Goal: Navigation & Orientation: Understand site structure

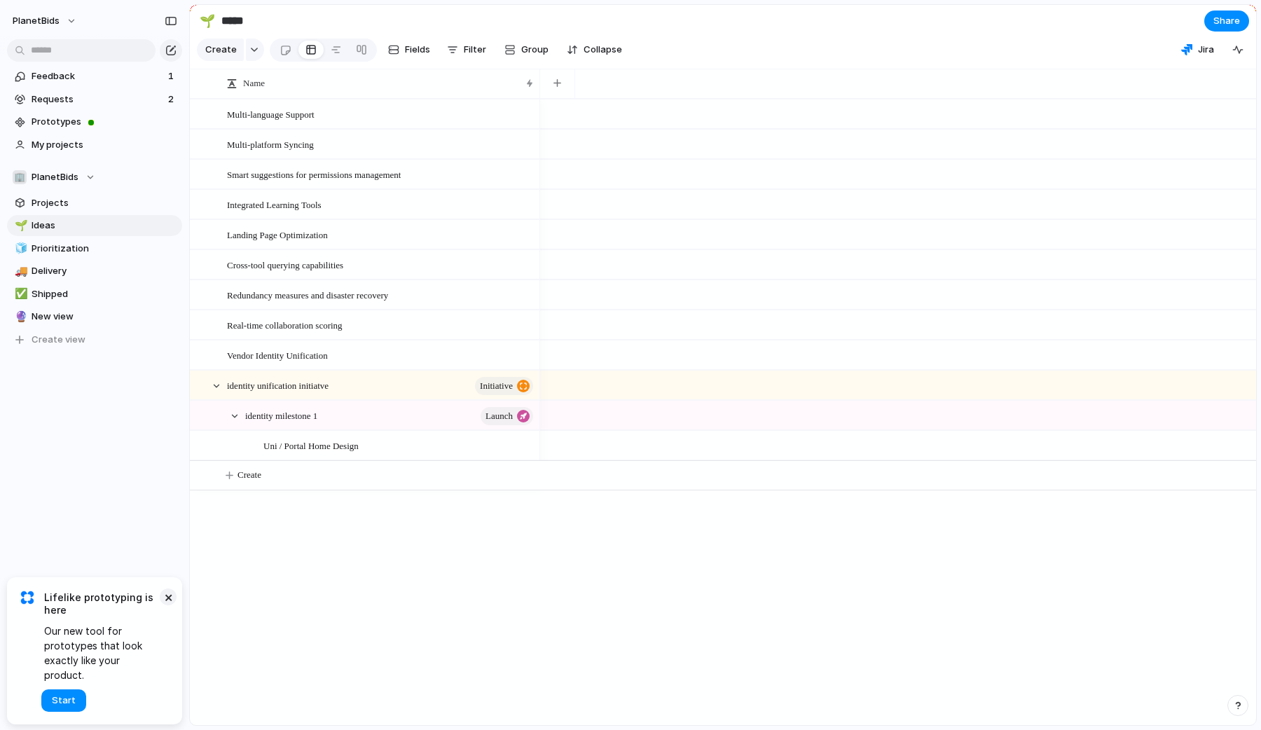
click at [166, 605] on button "×" at bounding box center [168, 596] width 17 height 17
click at [79, 432] on div "Feedback 1 Requests 2 Prototypes My projects 🏢 PlanetBids Projects 🌱 Ideas 🧊 Pr…" at bounding box center [94, 232] width 189 height 464
click at [101, 120] on span "Prototypes" at bounding box center [105, 122] width 146 height 14
click at [69, 253] on span "Prioritization" at bounding box center [105, 249] width 146 height 14
type input "**********"
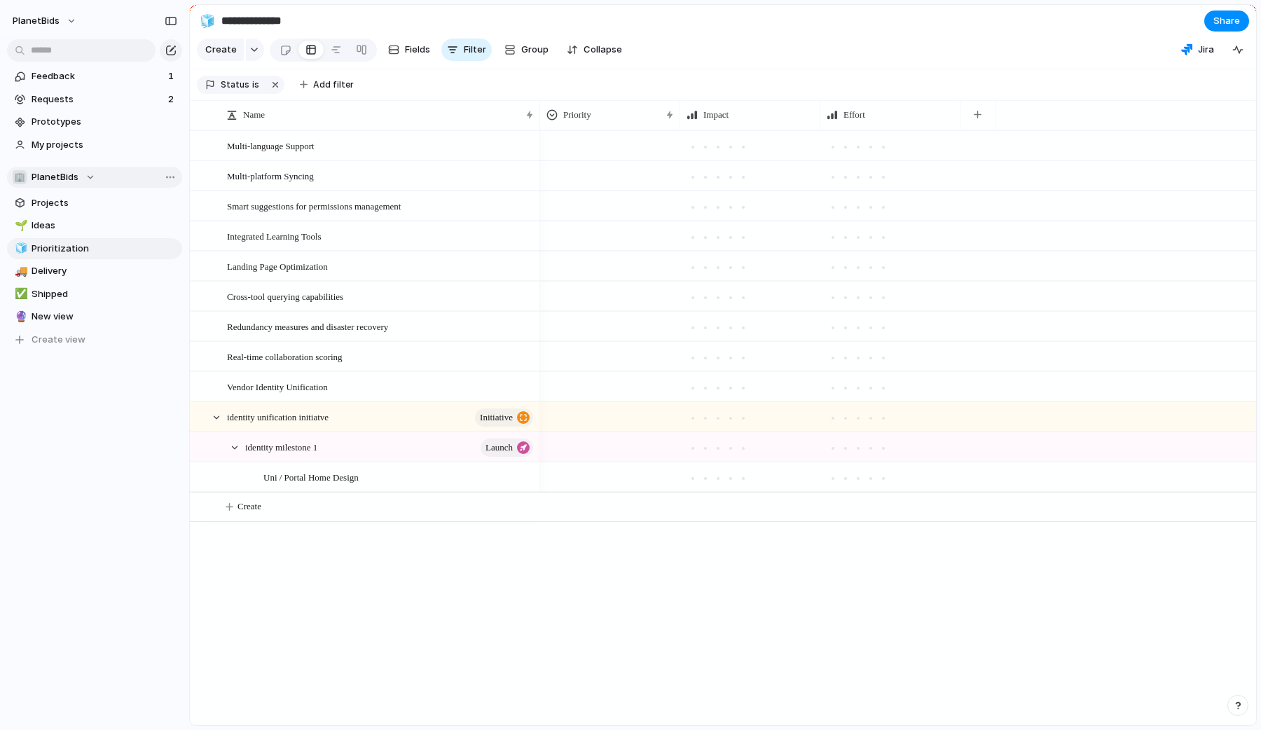
click at [57, 177] on span "PlanetBids" at bounding box center [55, 177] width 47 height 14
click at [73, 172] on div "🏢 PlanetBids Create new team" at bounding box center [630, 365] width 1261 height 730
click at [114, 522] on div "PlanetBids Feedback 1 Requests 2 Prototypes My projects 🏢 PlanetBids Projects 🌱…" at bounding box center [94, 365] width 189 height 730
click at [47, 205] on span "Projects" at bounding box center [105, 203] width 146 height 14
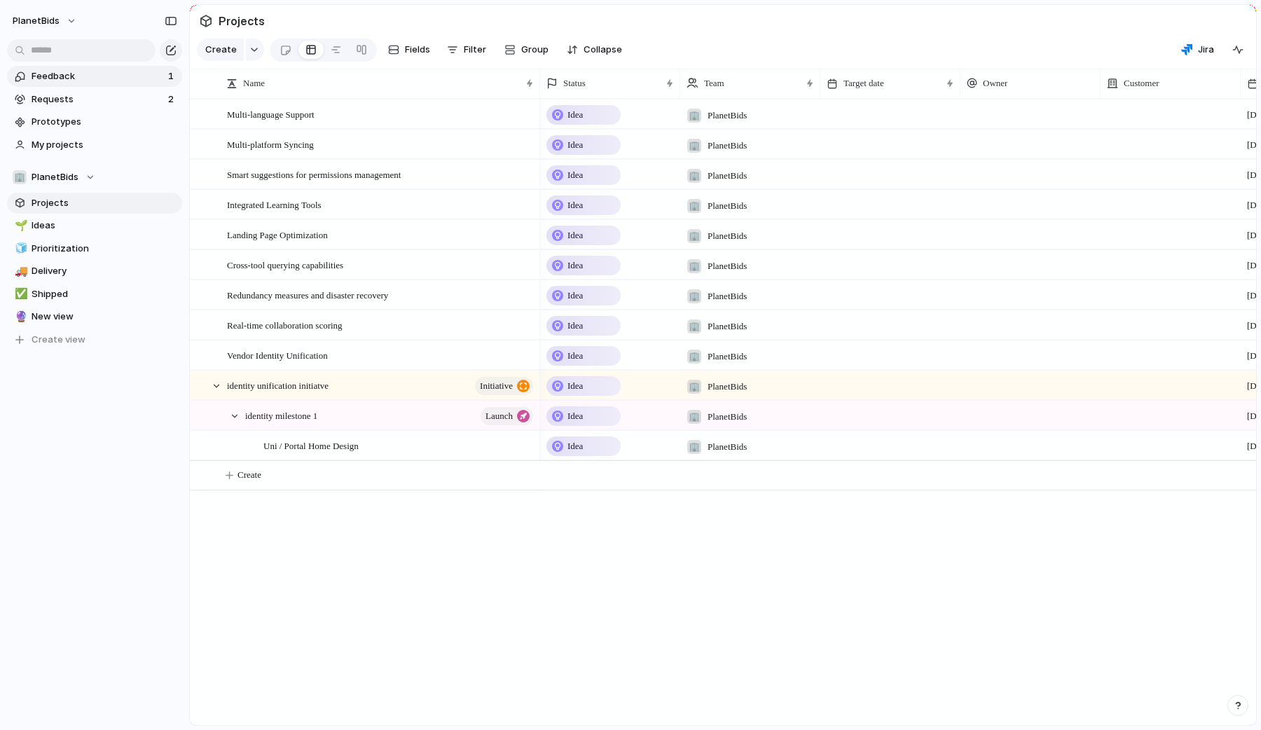
click at [70, 68] on link "Feedback 1" at bounding box center [94, 76] width 175 height 21
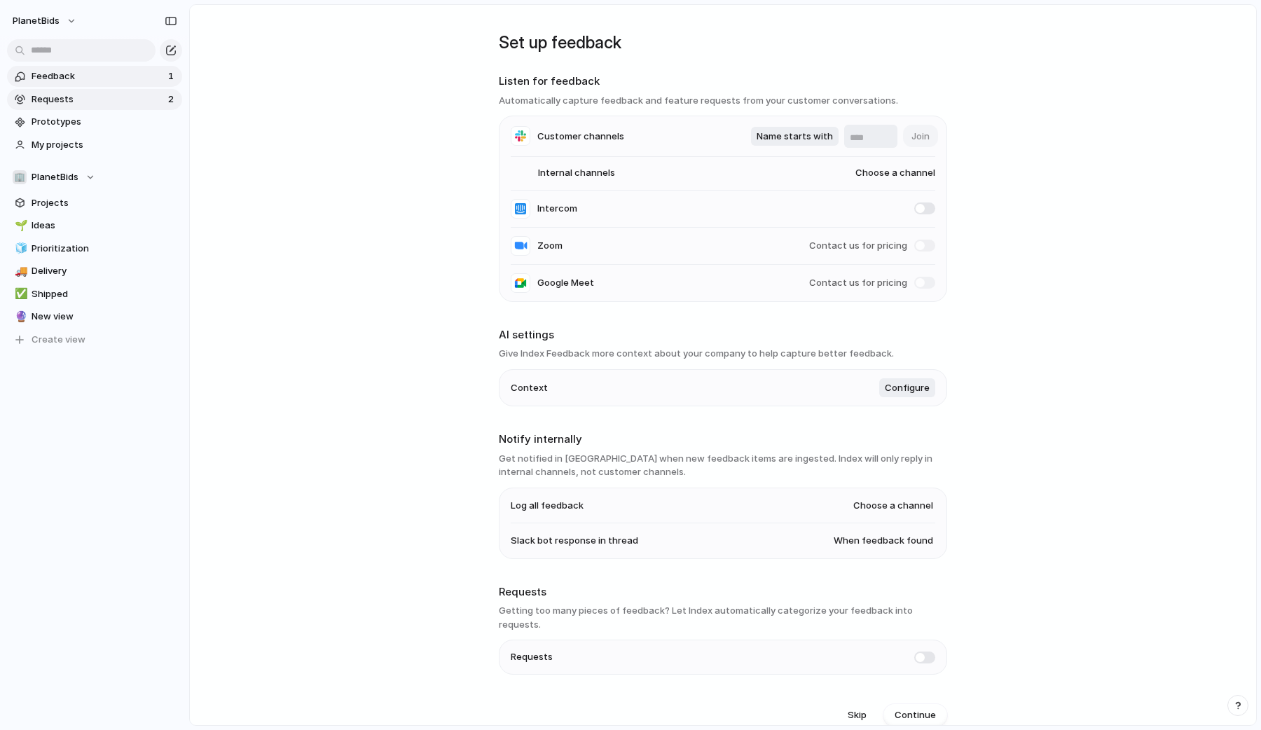
click at [47, 104] on span "Requests" at bounding box center [98, 99] width 132 height 14
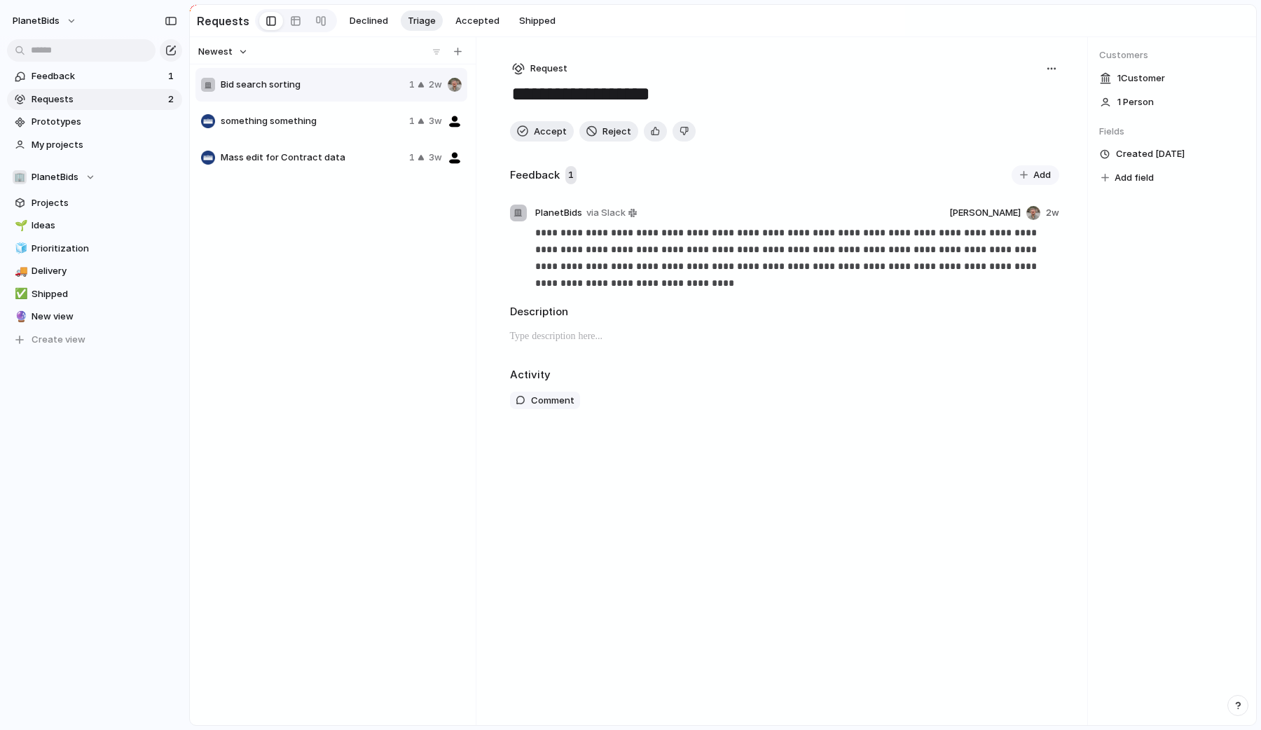
click at [267, 127] on span "something something" at bounding box center [312, 121] width 183 height 14
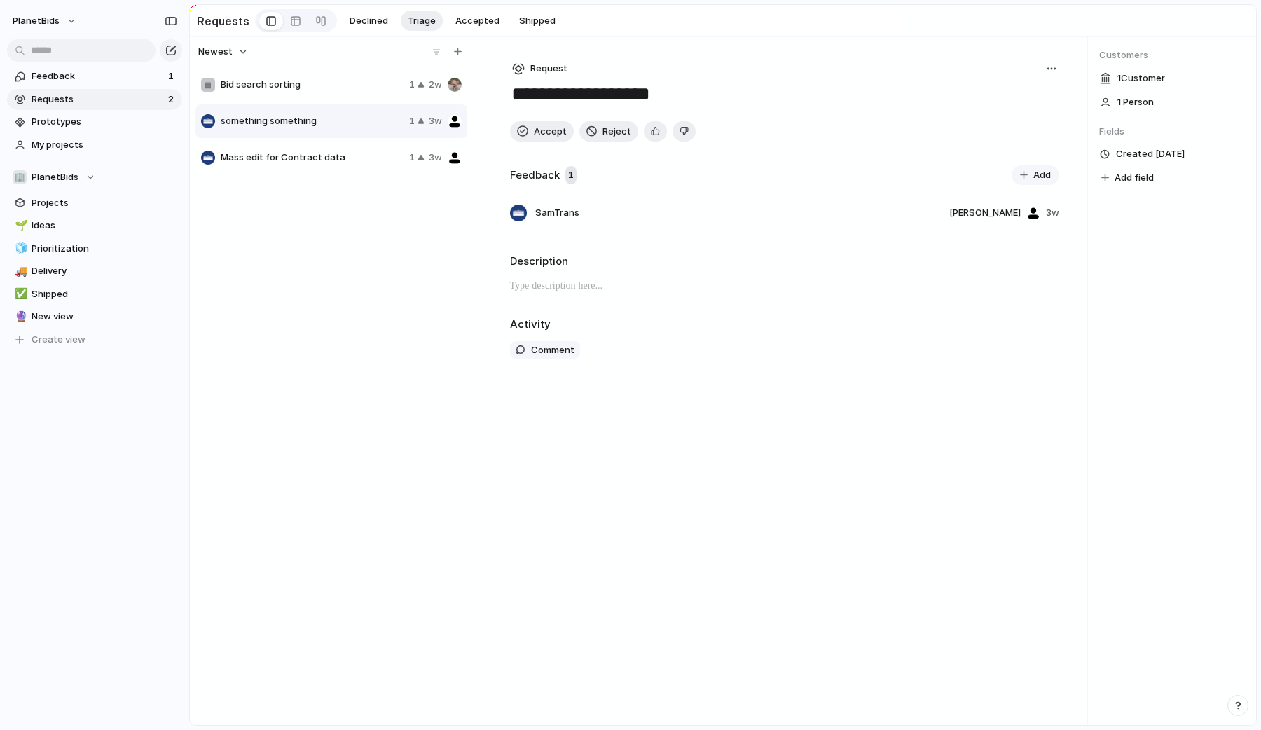
click at [281, 174] on div "Mass edit for Contract data 1 3w" at bounding box center [331, 158] width 272 height 34
click at [324, 115] on div "something something 1 3w" at bounding box center [331, 121] width 272 height 34
click at [303, 61] on div "Newest" at bounding box center [330, 52] width 275 height 18
click at [289, 102] on div "Bid search sorting 1 2w" at bounding box center [331, 85] width 272 height 34
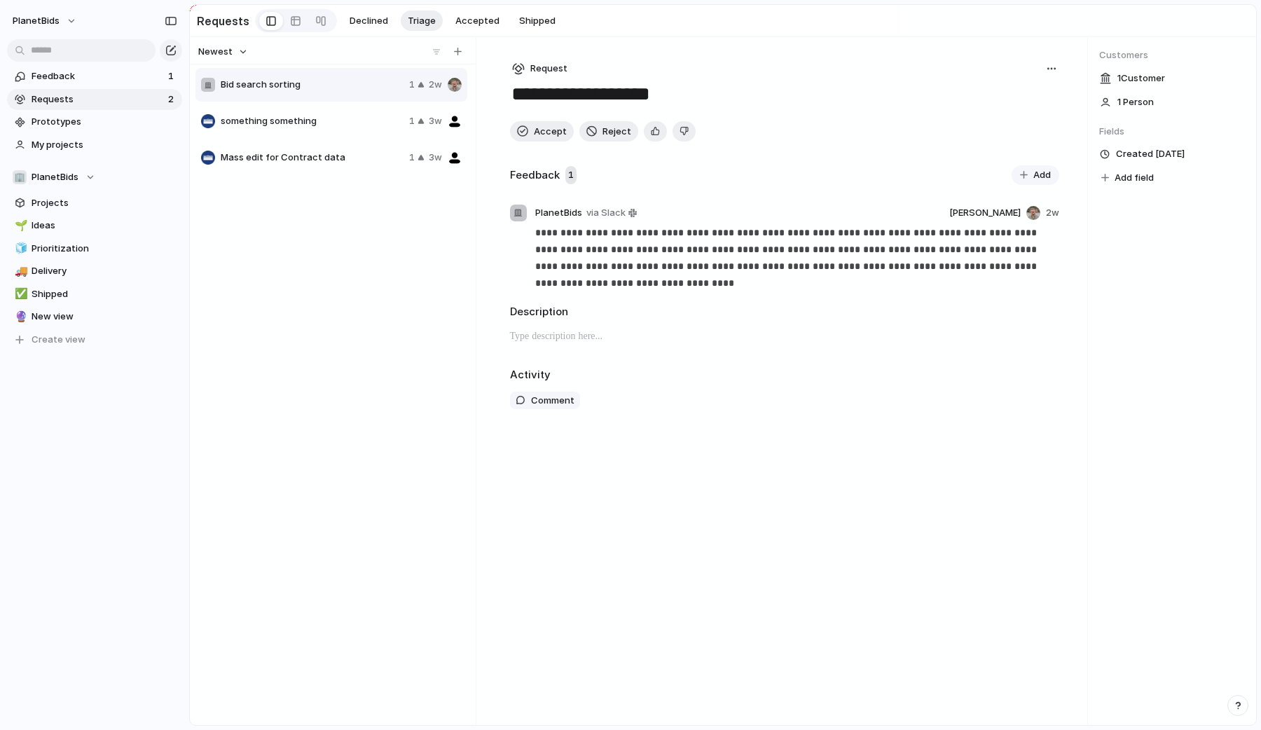
click at [275, 252] on div "Bid search sorting 1 2w something something 1 3w Mass edit for Contract data 1 …" at bounding box center [332, 390] width 275 height 647
click at [78, 291] on span "Shipped" at bounding box center [105, 294] width 146 height 14
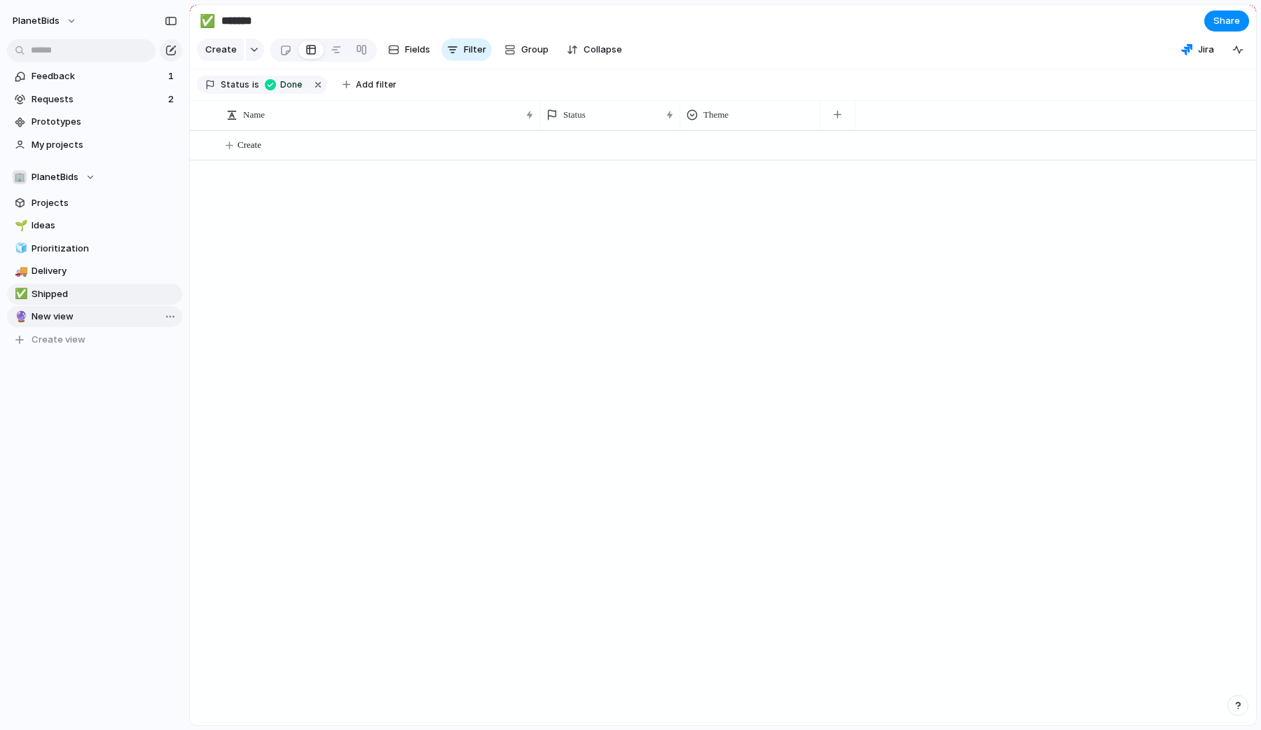
click at [60, 319] on span "New view" at bounding box center [105, 317] width 146 height 14
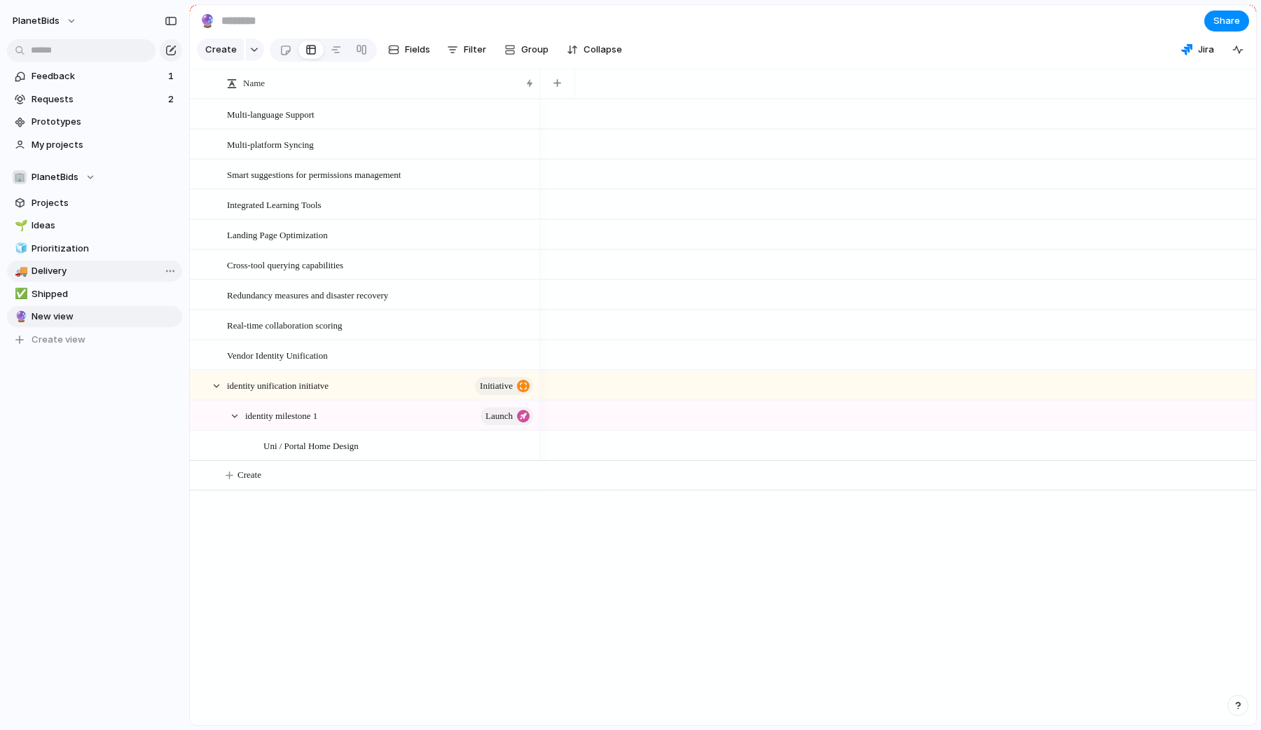
click at [70, 268] on span "Delivery" at bounding box center [105, 271] width 146 height 14
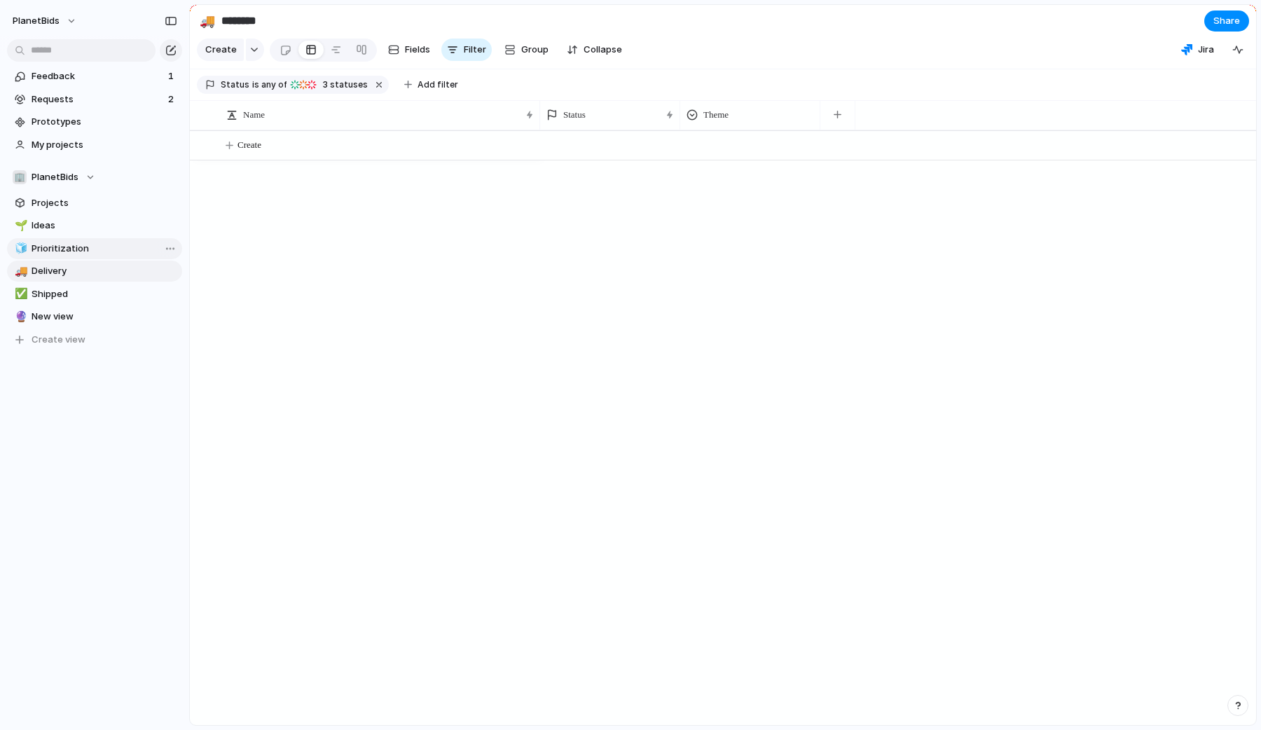
click at [81, 249] on span "Prioritization" at bounding box center [105, 249] width 146 height 14
type input "**********"
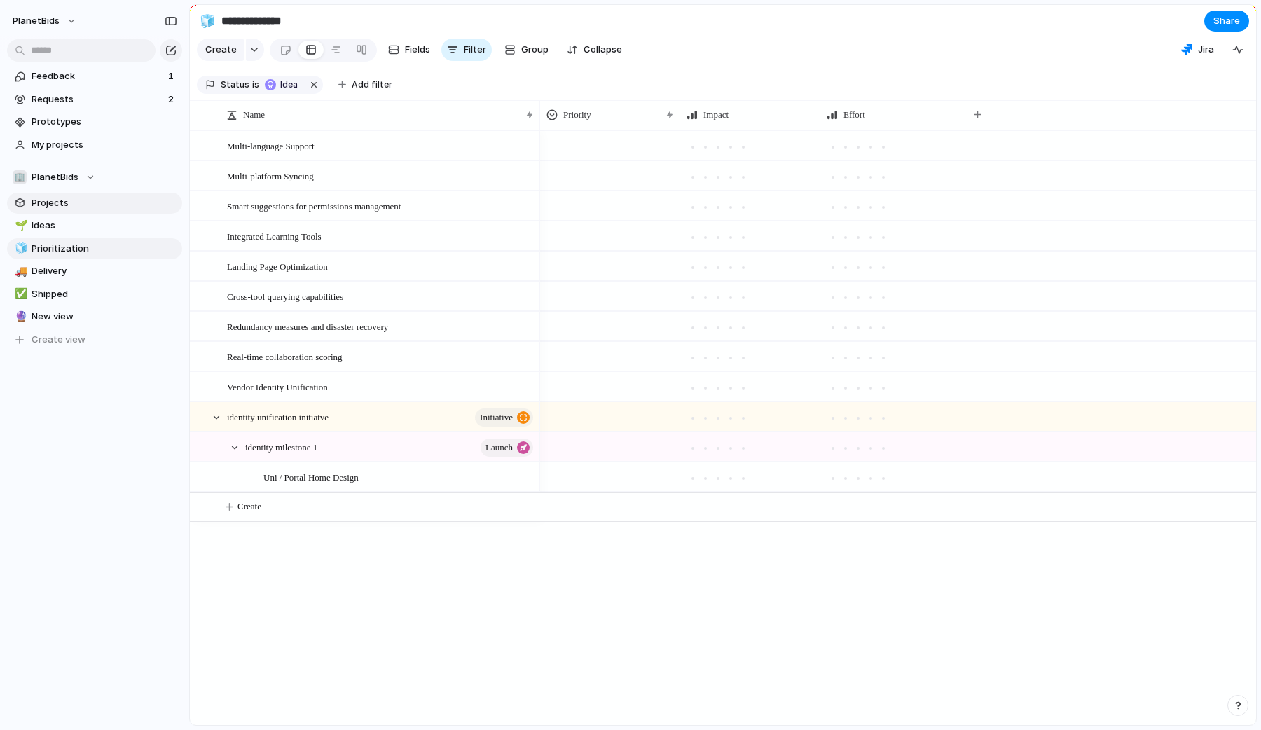
click at [85, 207] on span "Projects" at bounding box center [105, 203] width 146 height 14
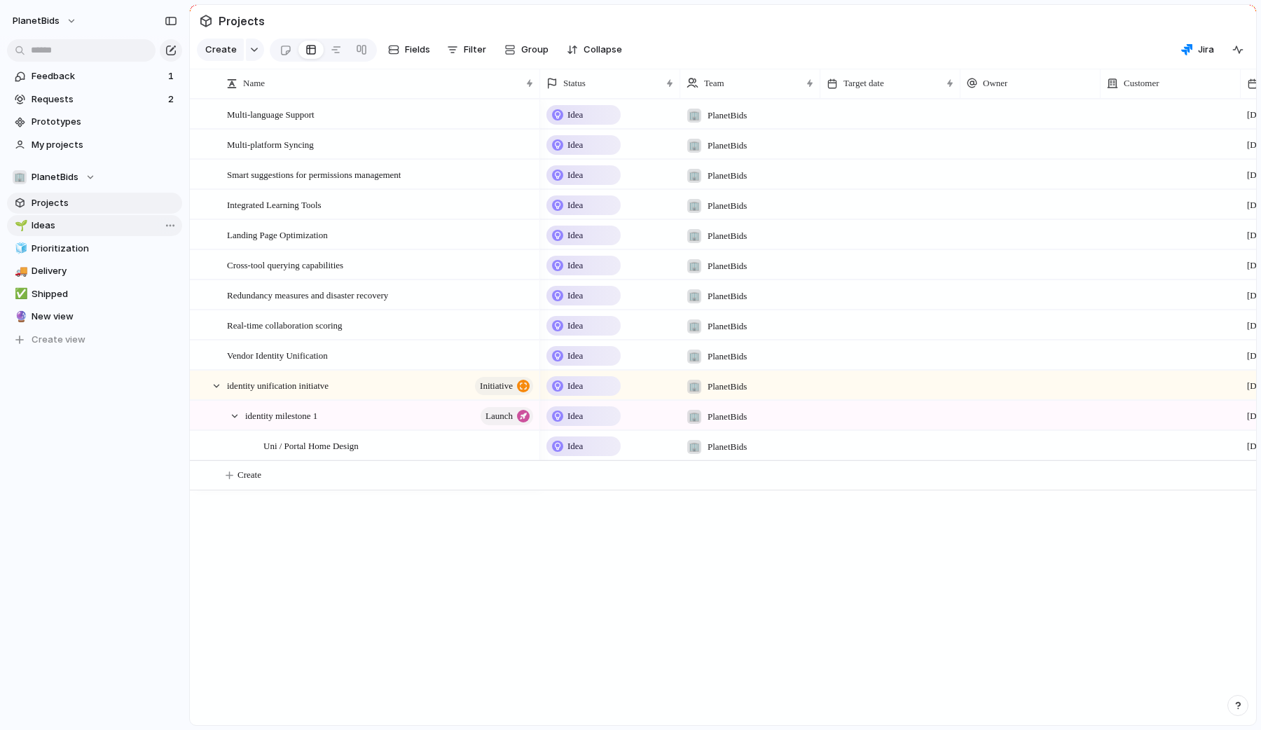
click at [55, 228] on span "Ideas" at bounding box center [105, 226] width 146 height 14
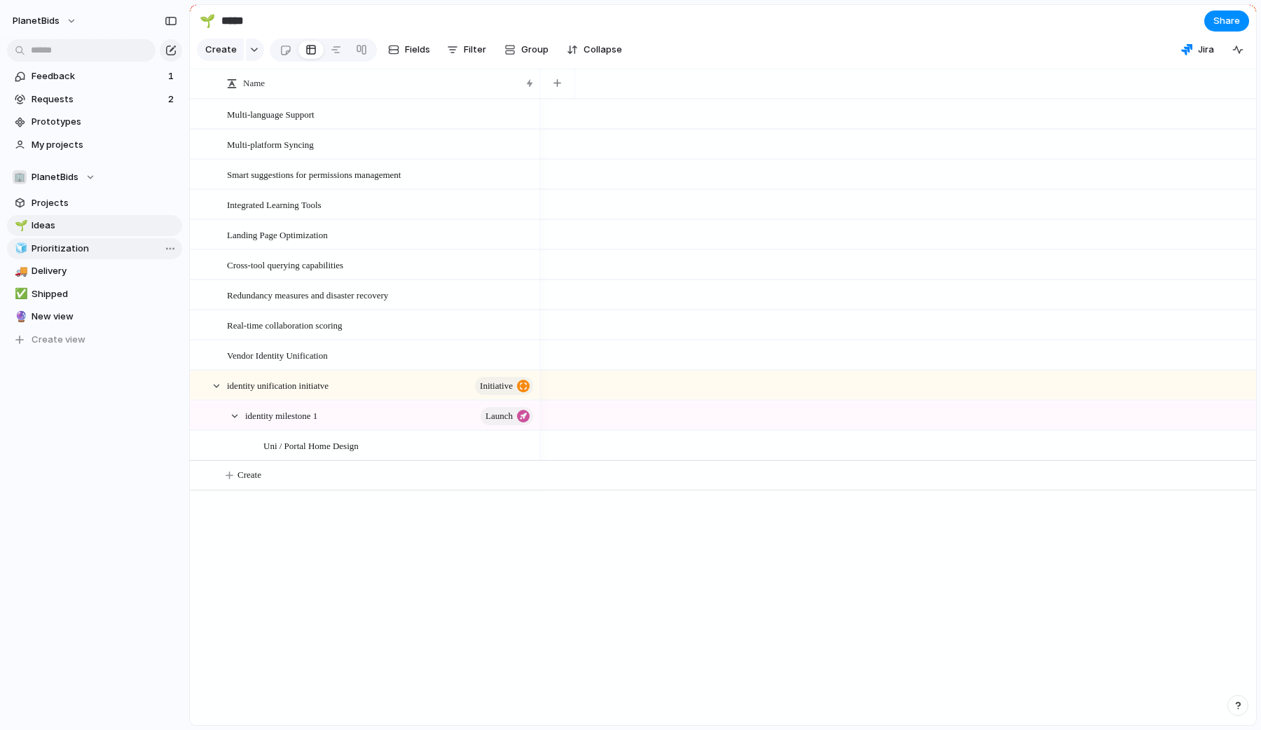
click at [62, 251] on span "Prioritization" at bounding box center [105, 249] width 146 height 14
type input "**********"
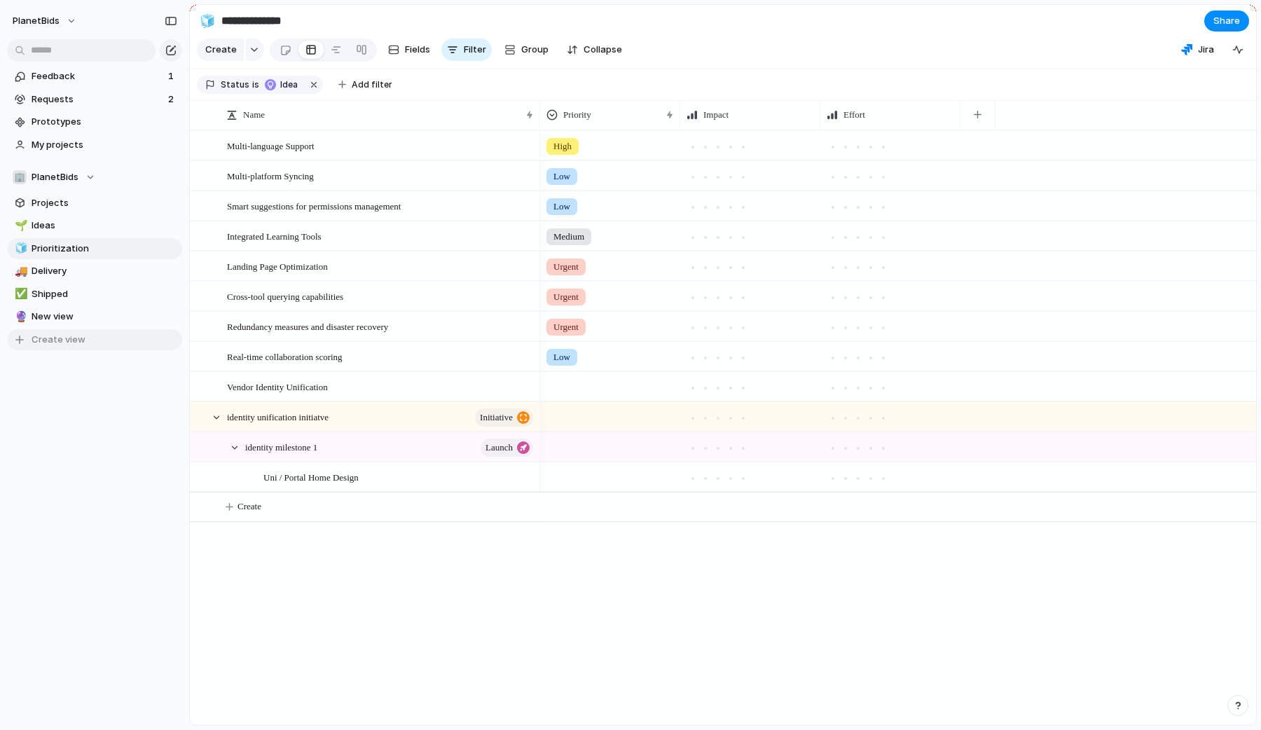
click at [52, 336] on span "Create view" at bounding box center [59, 340] width 54 height 14
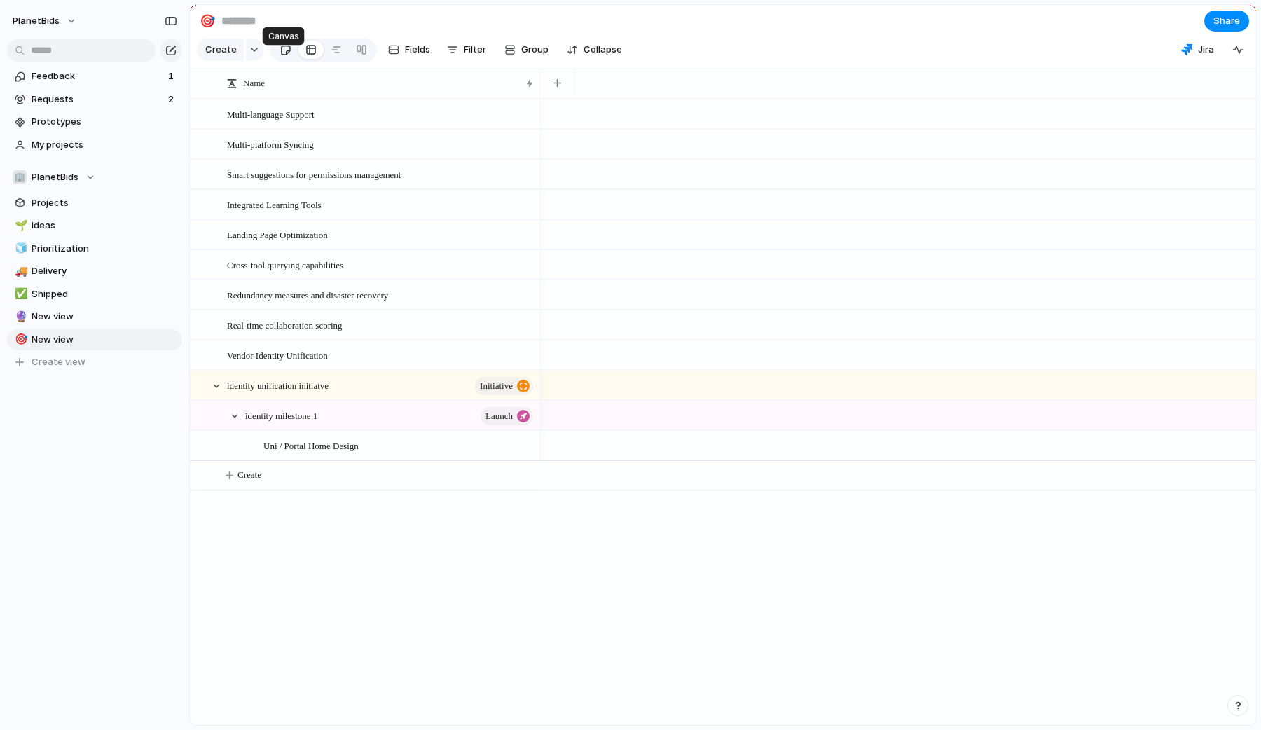
click at [280, 58] on div at bounding box center [286, 50] width 12 height 23
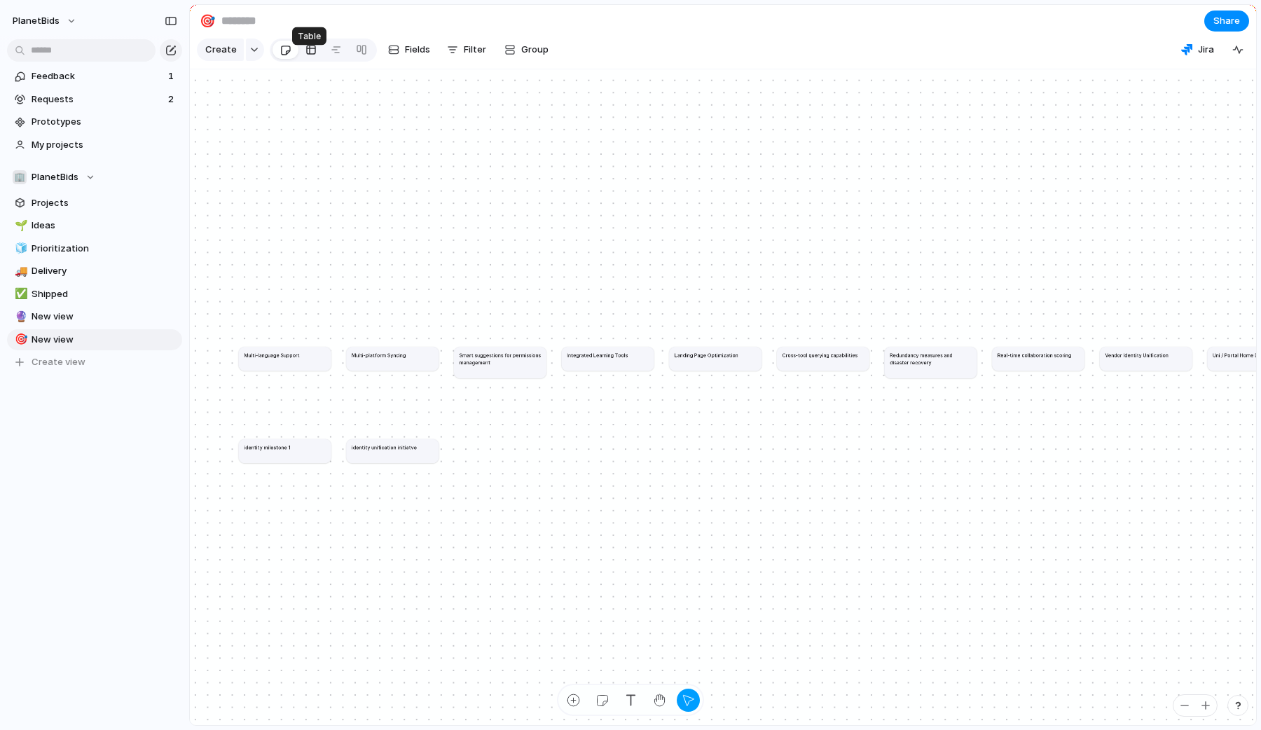
click at [306, 61] on div at bounding box center [310, 50] width 11 height 22
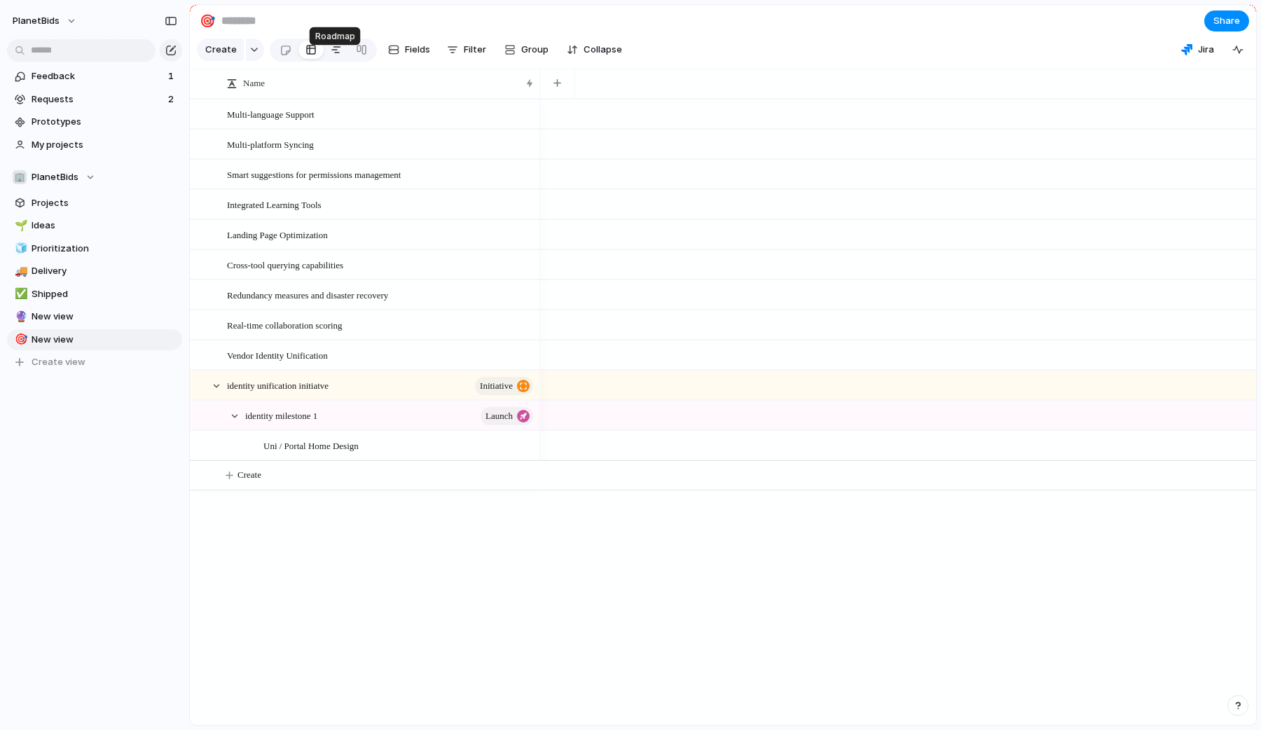
click at [336, 59] on div at bounding box center [336, 50] width 11 height 22
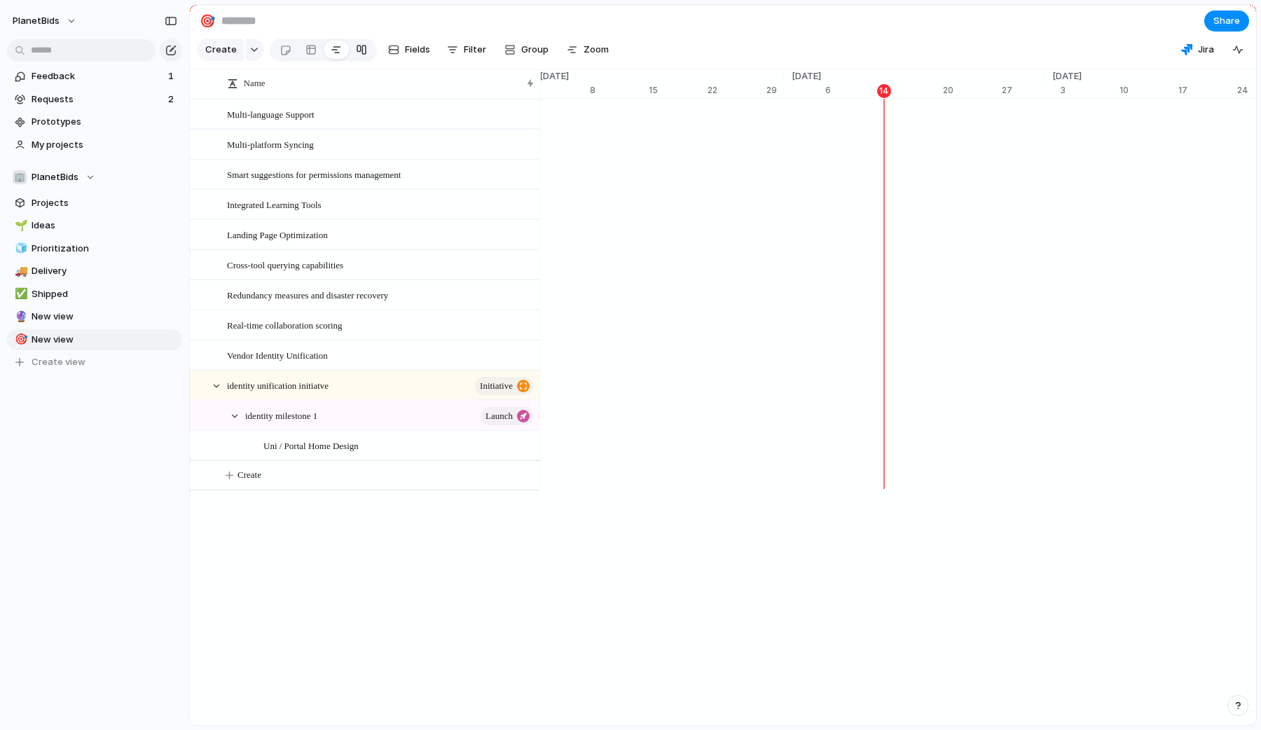
scroll to position [0, 8971]
click at [305, 61] on div at bounding box center [310, 50] width 11 height 22
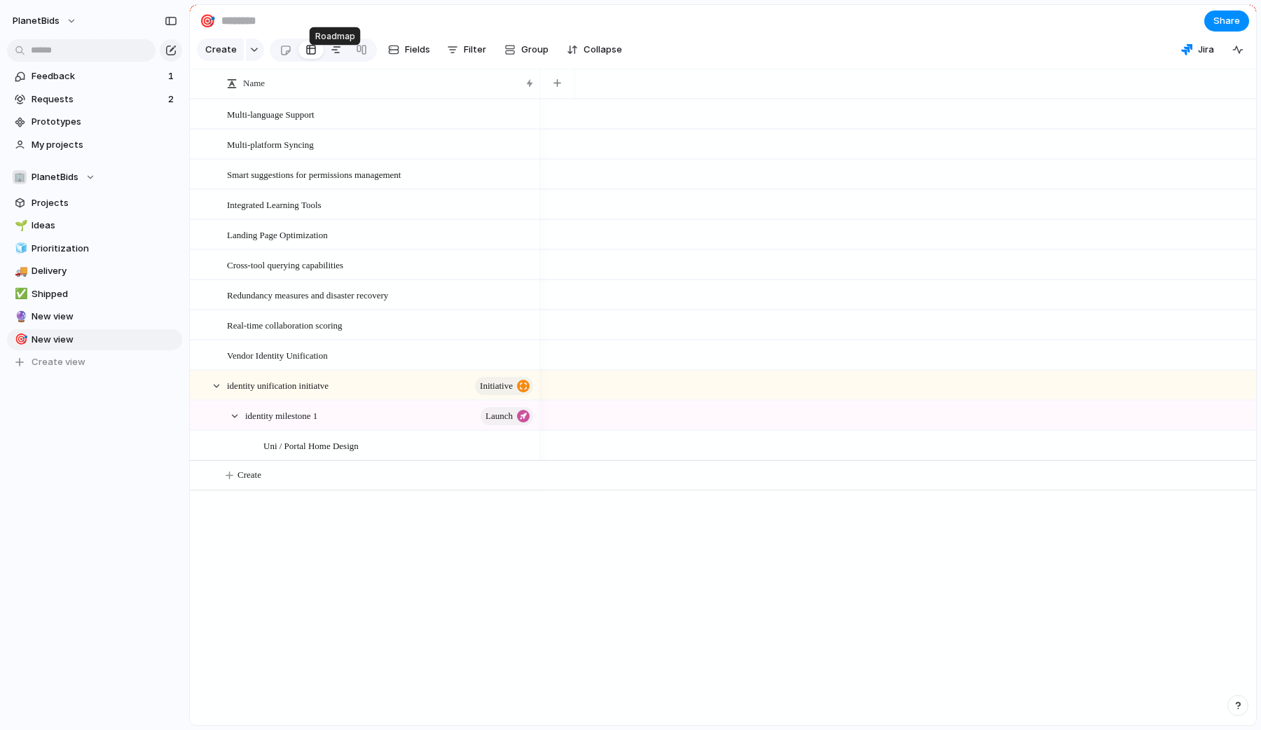
click at [327, 61] on link at bounding box center [336, 50] width 25 height 22
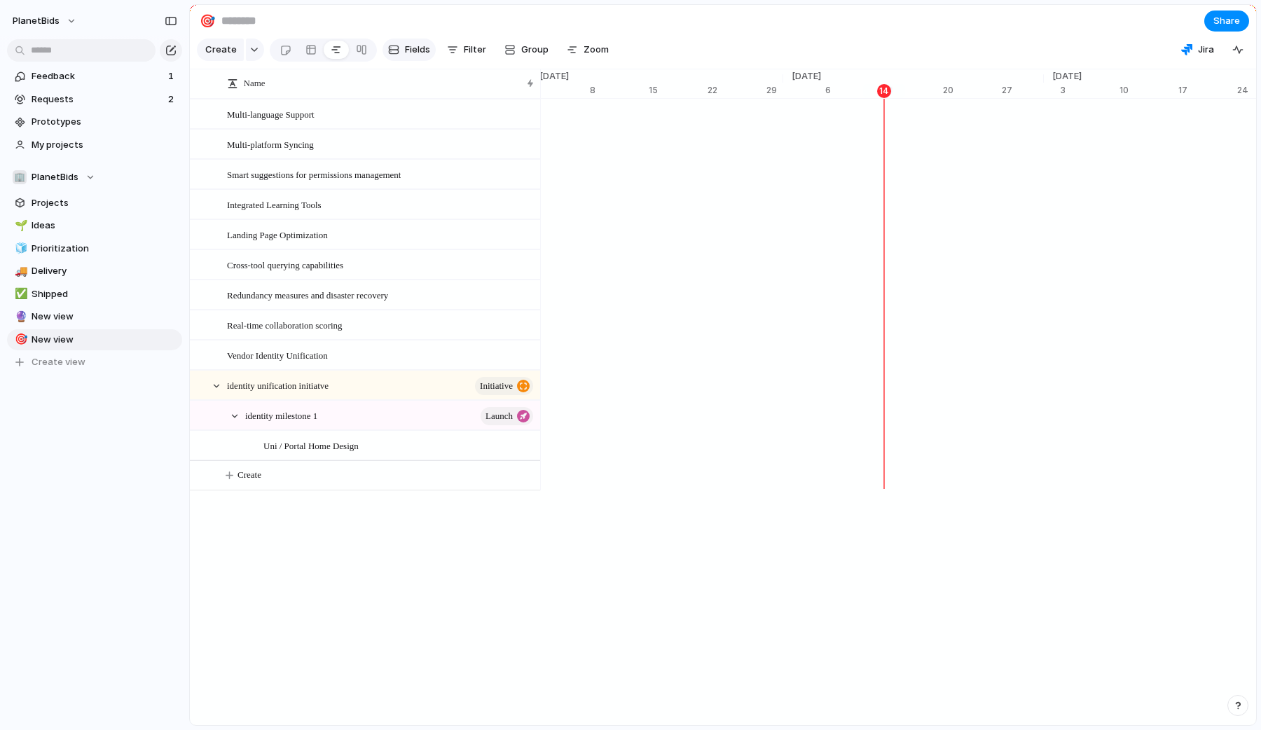
scroll to position [0, 8971]
click at [358, 61] on div at bounding box center [361, 50] width 11 height 22
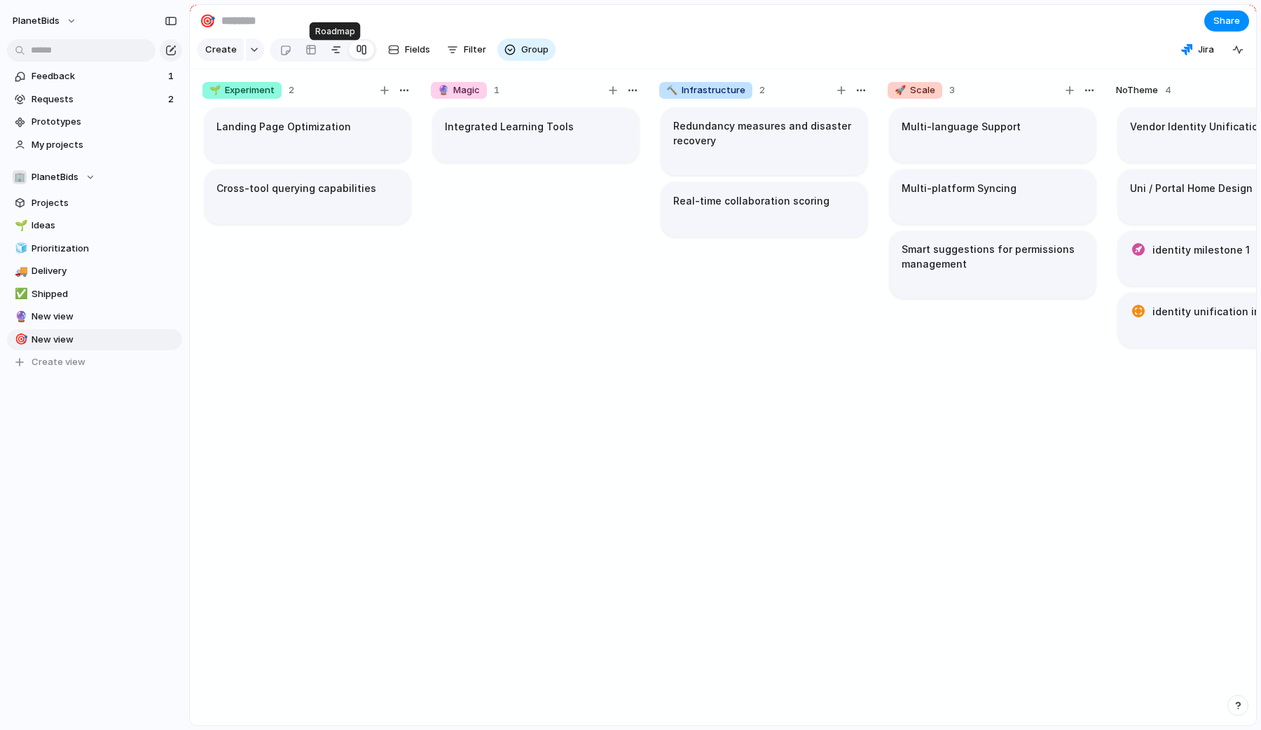
click at [326, 55] on link at bounding box center [336, 50] width 25 height 22
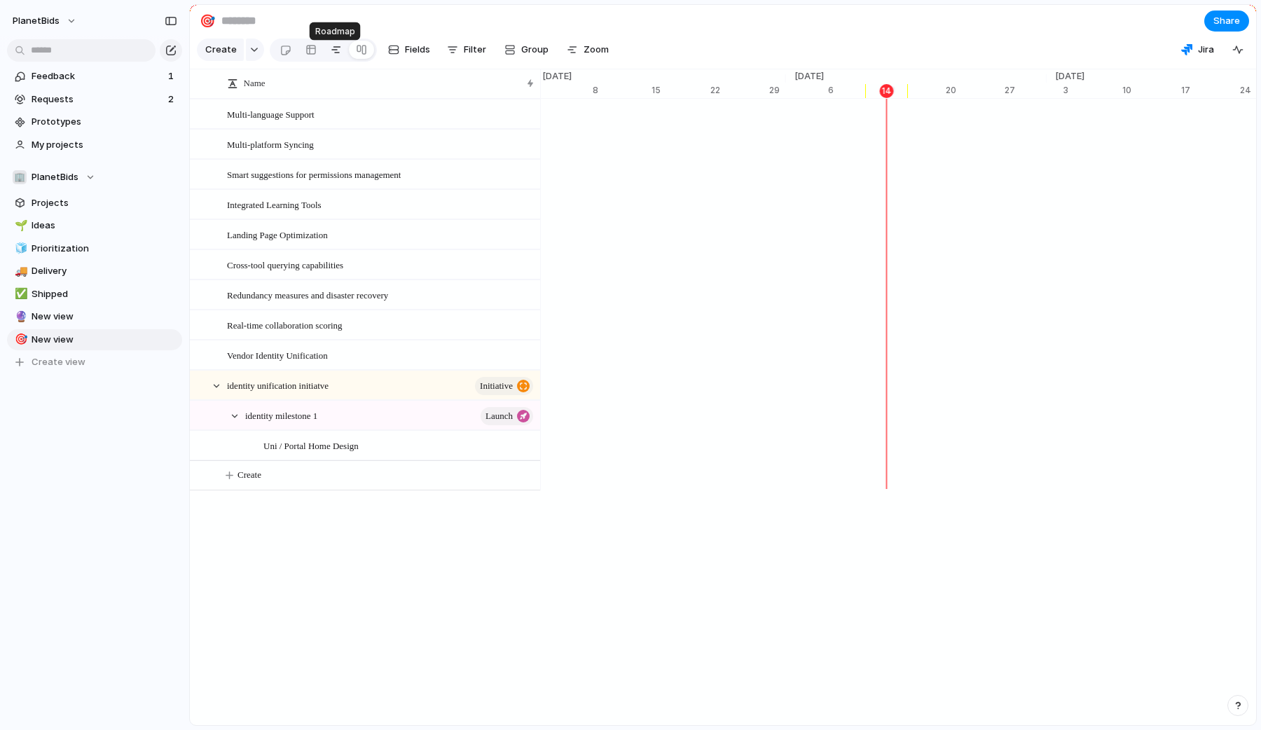
scroll to position [0, 8968]
click at [368, 50] on link at bounding box center [361, 50] width 25 height 22
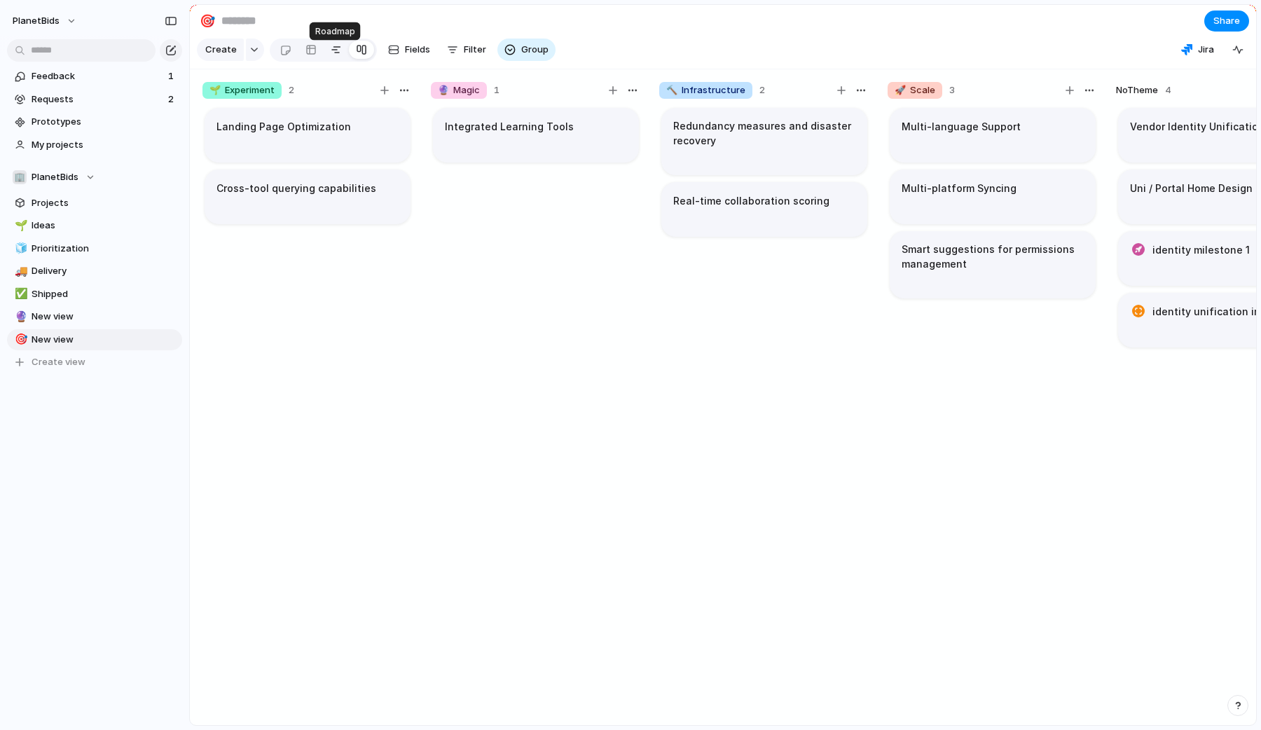
click at [336, 57] on div at bounding box center [336, 50] width 11 height 22
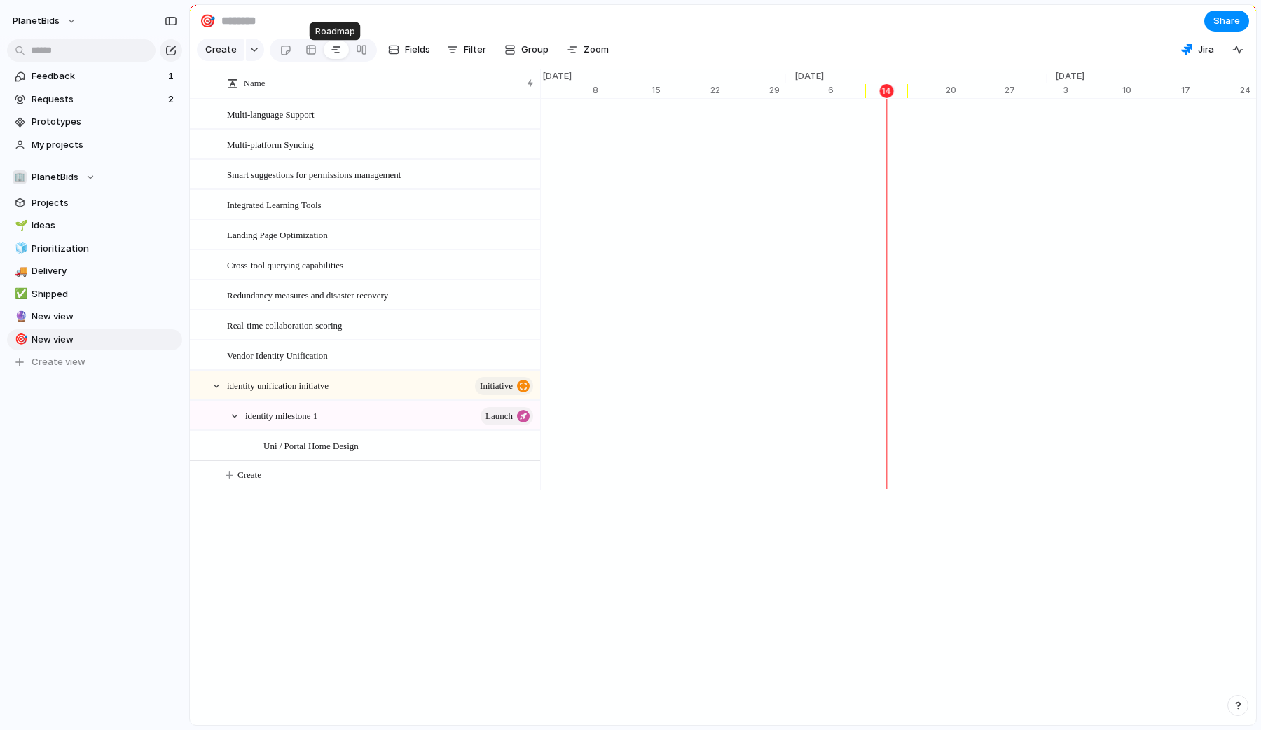
scroll to position [0, 8968]
click at [312, 61] on div at bounding box center [310, 50] width 11 height 22
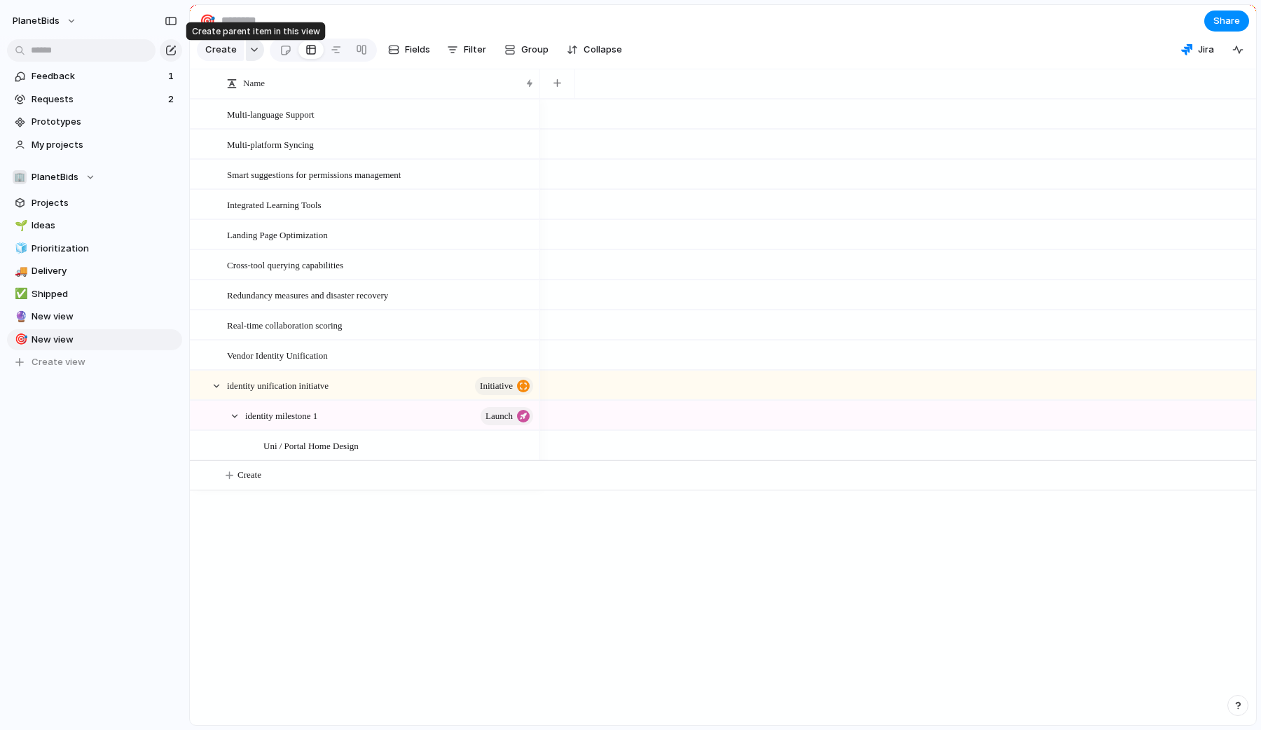
click at [250, 53] on div "button" at bounding box center [254, 50] width 10 height 6
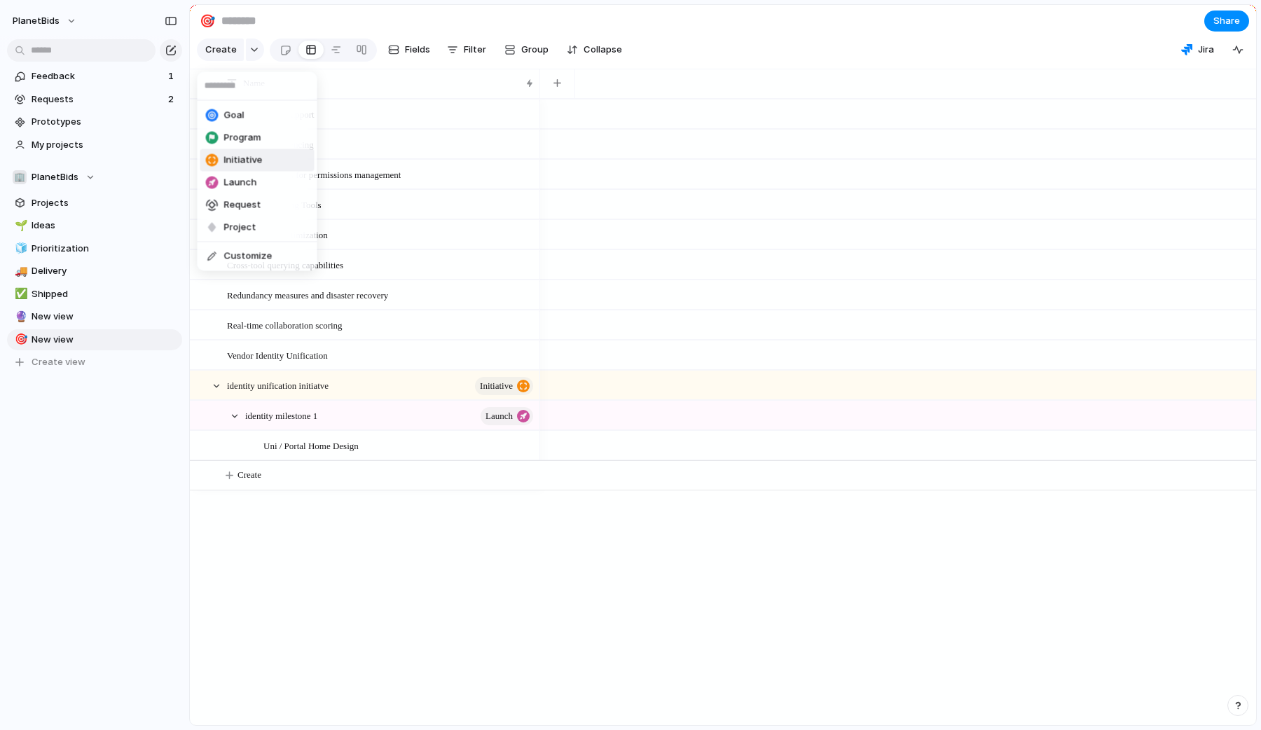
click at [553, 586] on div "Goal Program Initiative Launch Request Project Customize" at bounding box center [630, 365] width 1261 height 730
